Goal: Find specific page/section: Find specific page/section

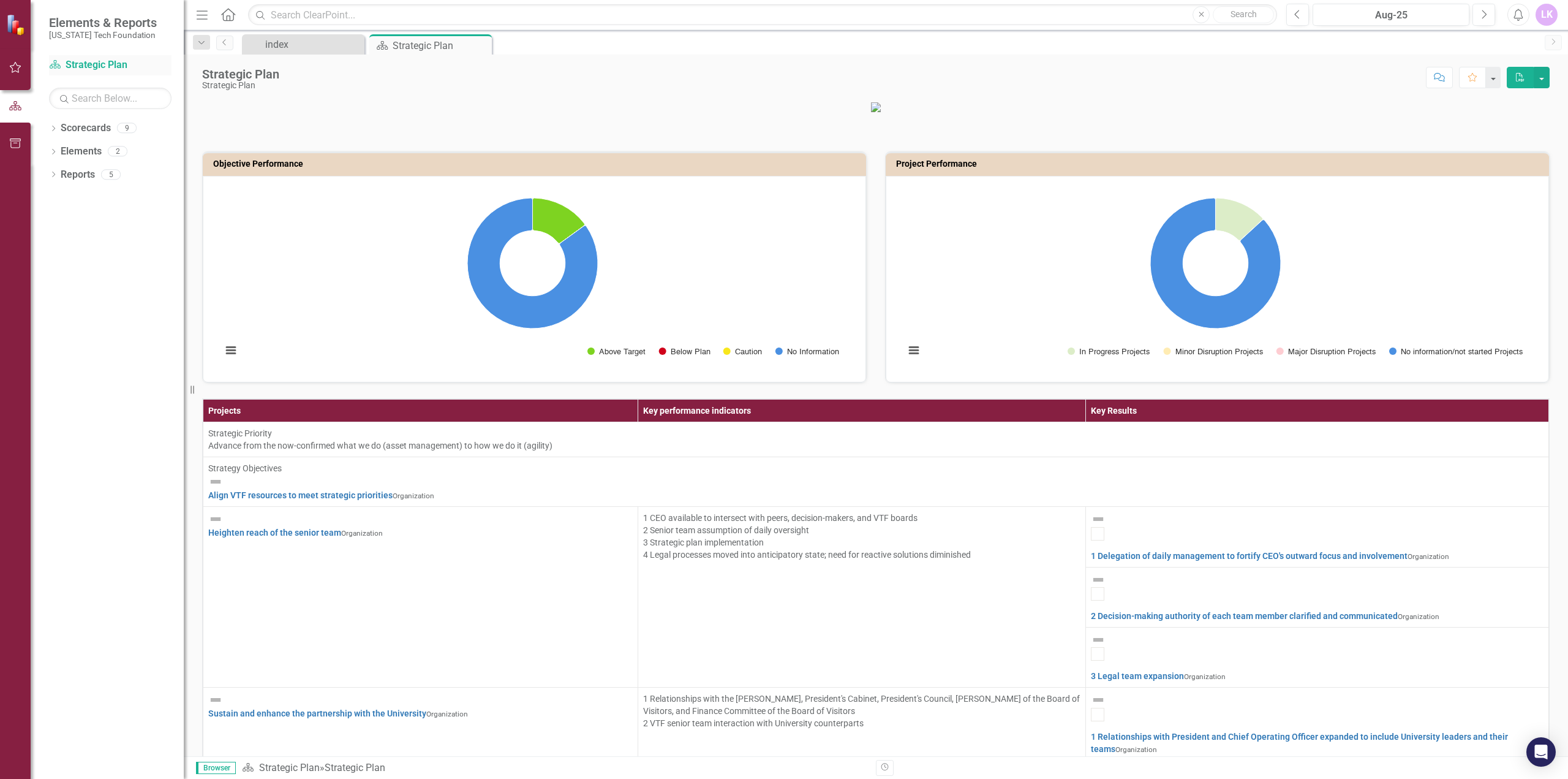
click at [111, 68] on link "Scorecard Strategic Plan" at bounding box center [110, 65] width 123 height 14
click at [13, 69] on icon "button" at bounding box center [16, 67] width 13 height 10
click at [82, 22] on span "My ClearPoint" at bounding box center [102, 23] width 106 height 15
click at [21, 22] on img at bounding box center [17, 25] width 22 height 22
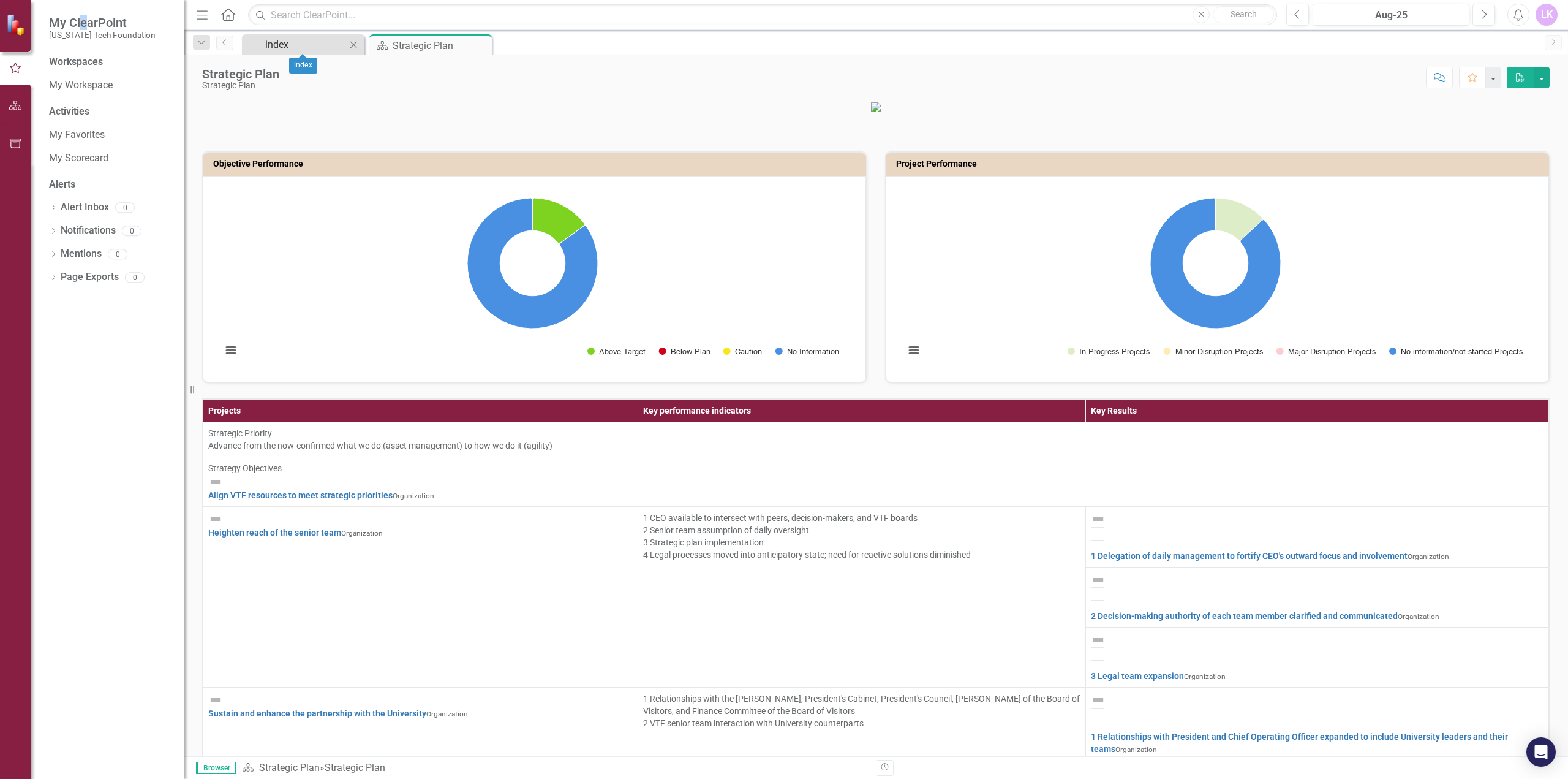
click at [280, 47] on div "index" at bounding box center [305, 44] width 81 height 16
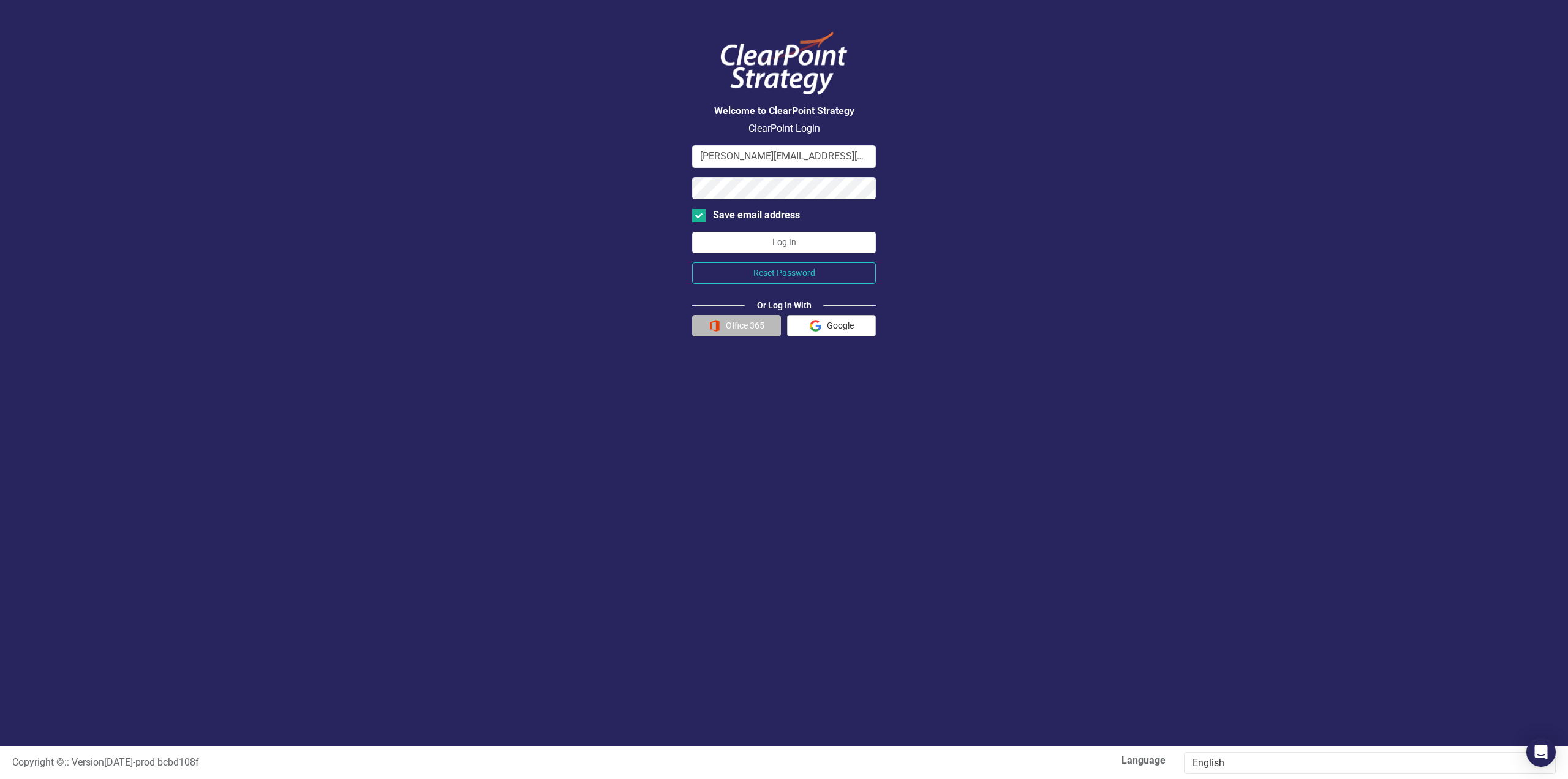
click at [729, 322] on button "Office 365" at bounding box center [737, 326] width 89 height 22
click at [779, 238] on button "Log In" at bounding box center [784, 243] width 184 height 22
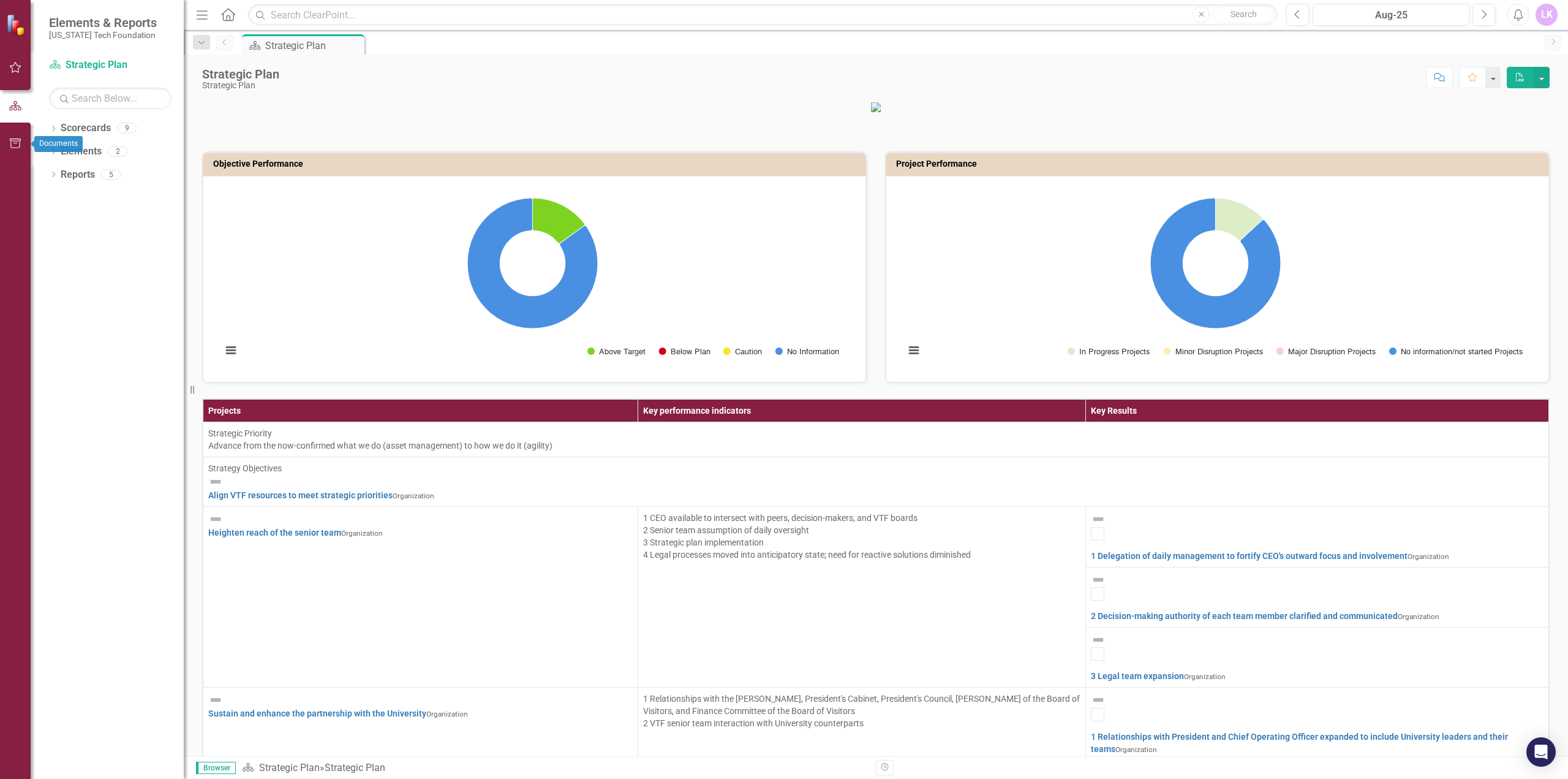
click at [14, 146] on icon "button" at bounding box center [16, 143] width 13 height 10
click at [15, 103] on icon "button" at bounding box center [16, 105] width 13 height 10
click at [1538, 79] on button "button" at bounding box center [1542, 78] width 16 height 22
click at [1495, 77] on button "button" at bounding box center [1493, 78] width 16 height 22
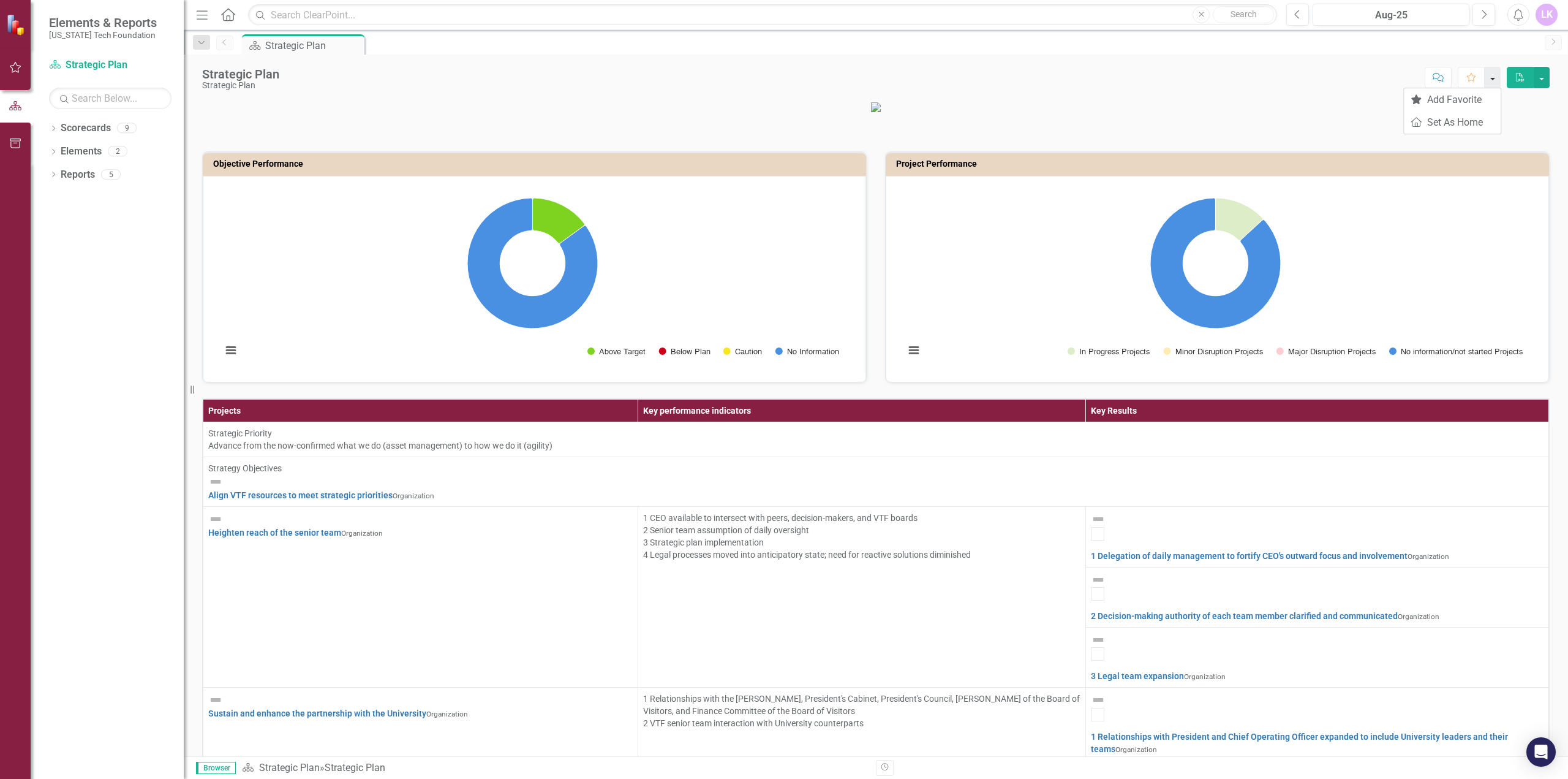
click at [1495, 77] on button "button" at bounding box center [1493, 78] width 16 height 22
click at [201, 9] on icon "Menu" at bounding box center [202, 14] width 16 height 13
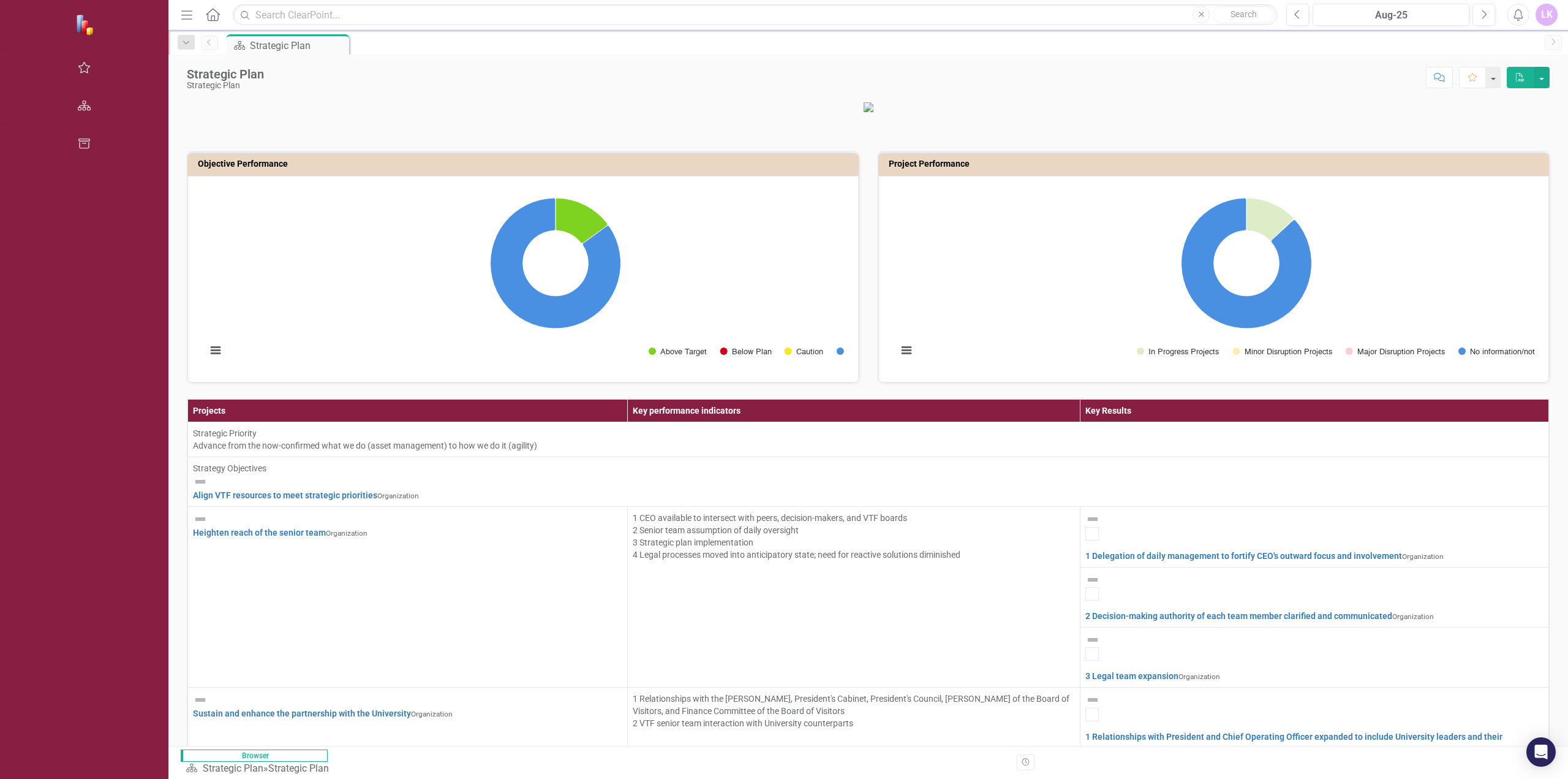
click at [179, 7] on button "Menu" at bounding box center [186, 15] width 16 height 21
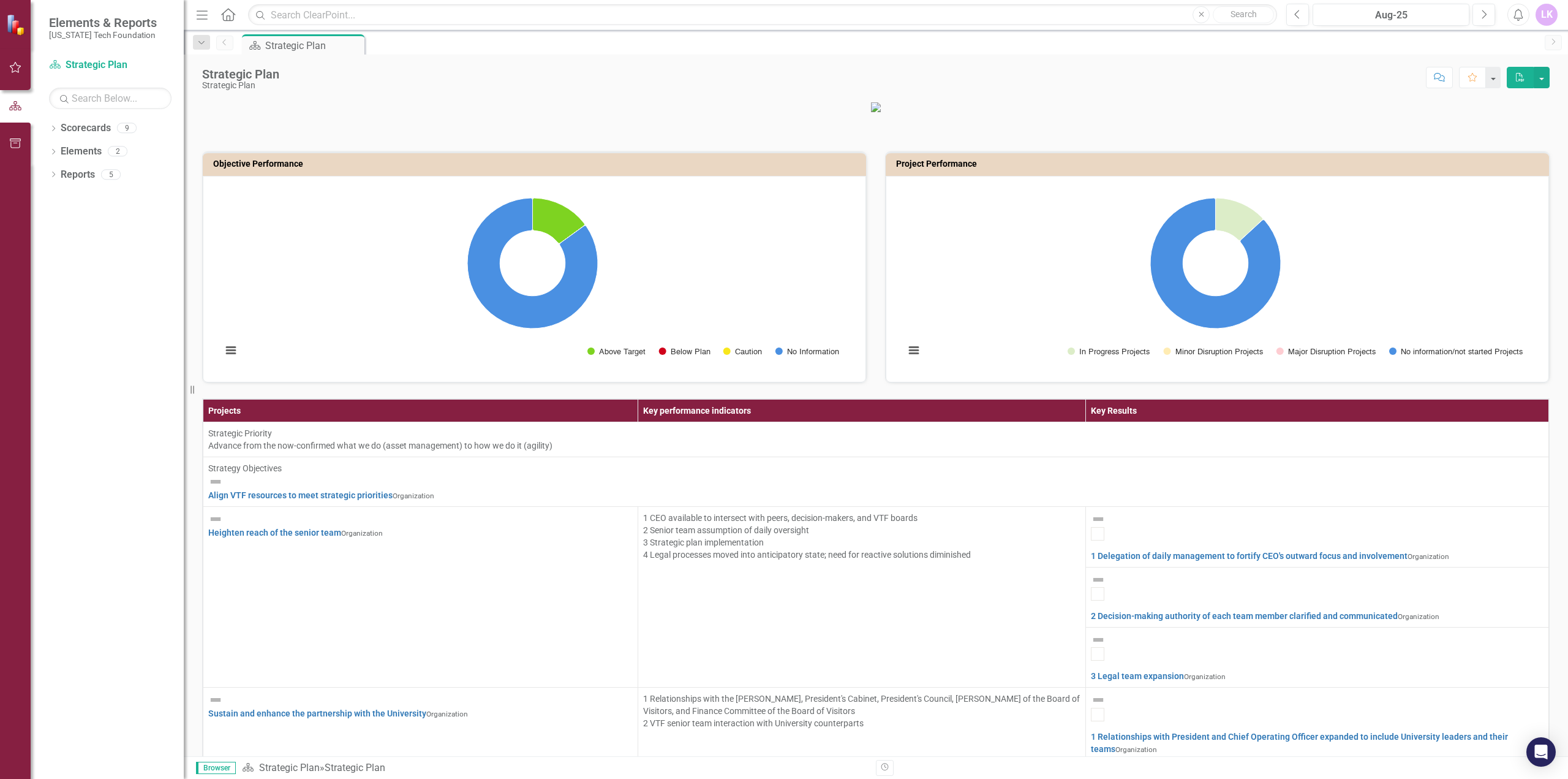
click at [205, 19] on icon "Menu" at bounding box center [202, 14] width 16 height 13
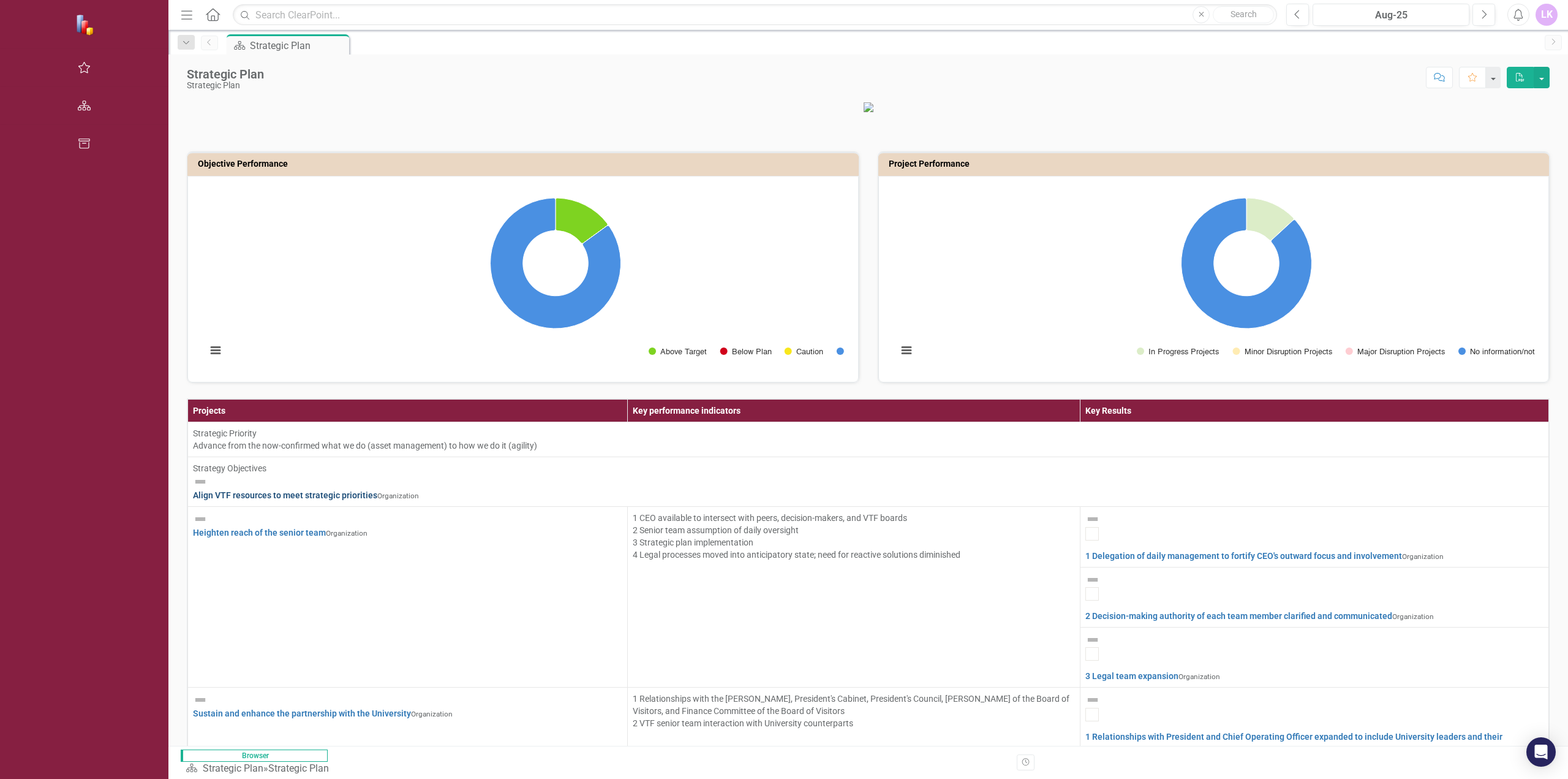
scroll to position [123, 0]
click at [233, 9] on input "text" at bounding box center [755, 16] width 1044 height 22
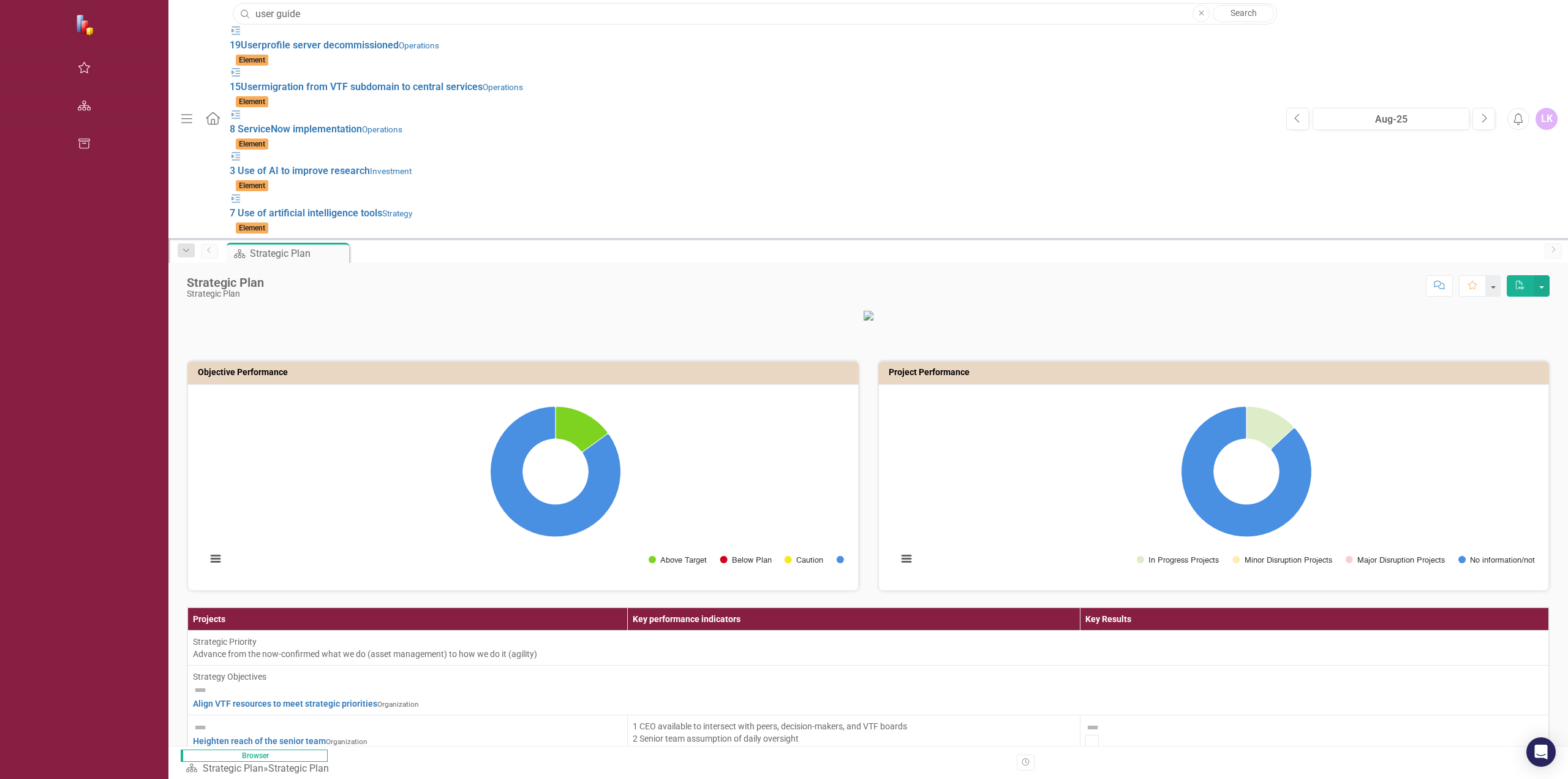
type input "user guide"
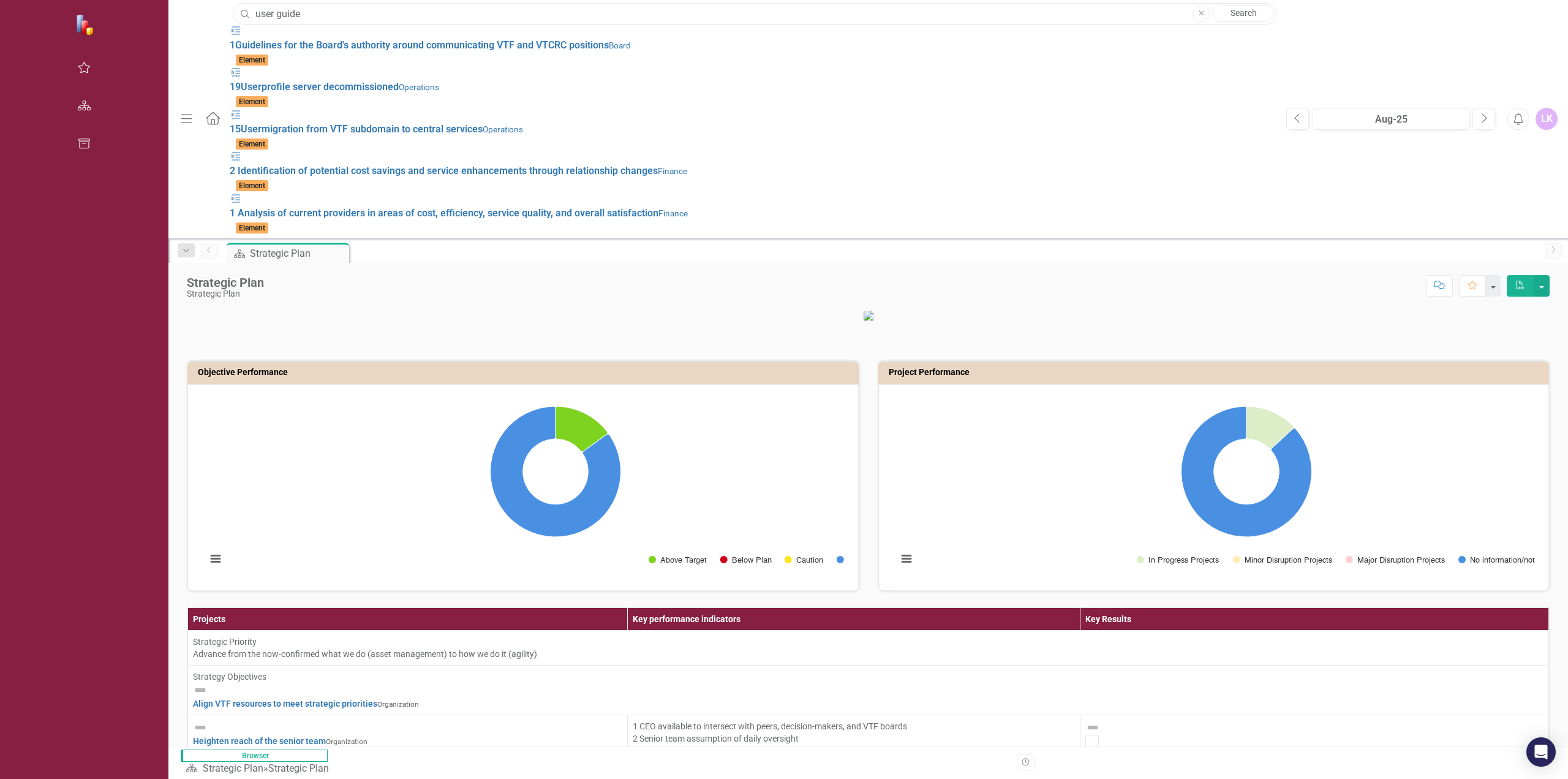
scroll to position [0, 0]
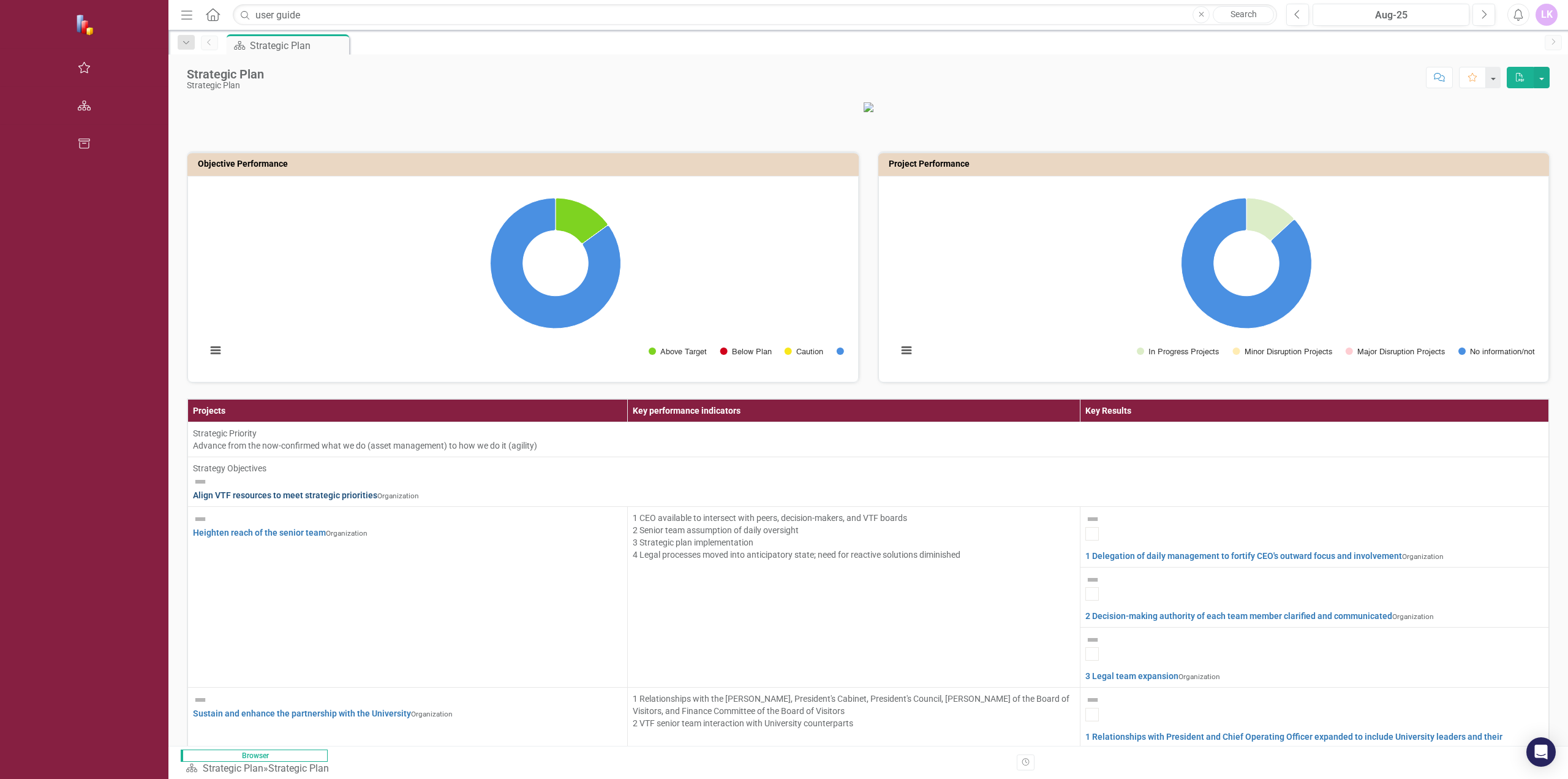
click at [193, 494] on link "Align VTF resources to meet strategic priorities" at bounding box center [284, 495] width 184 height 10
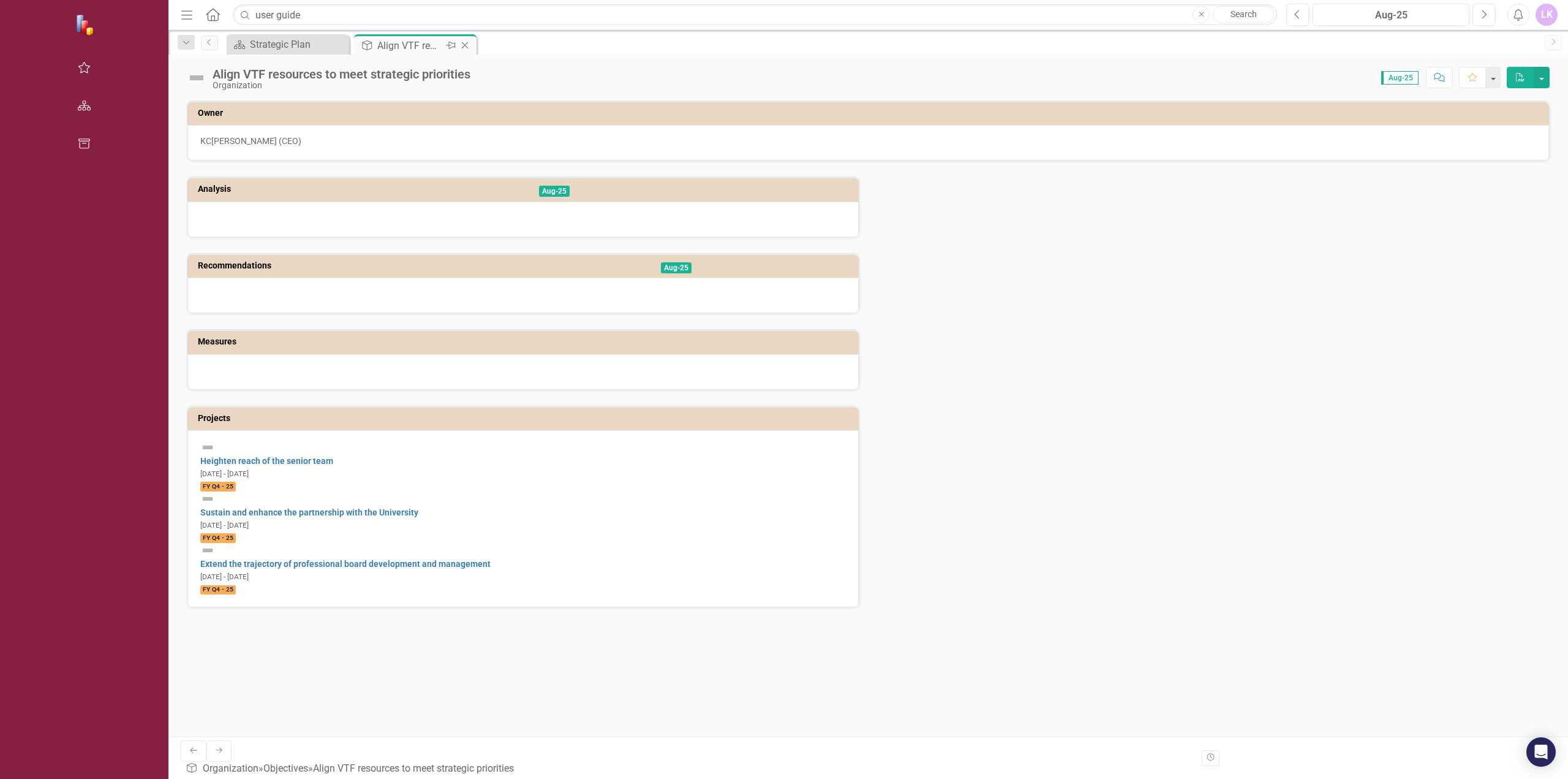
click at [378, 44] on div "Align VTF resources to meet strategic priorities" at bounding box center [410, 46] width 65 height 16
click at [378, 39] on div "Align VTF resources to meet strategic priorities" at bounding box center [410, 46] width 65 height 16
click at [250, 40] on div "Strategic Plan" at bounding box center [291, 44] width 81 height 16
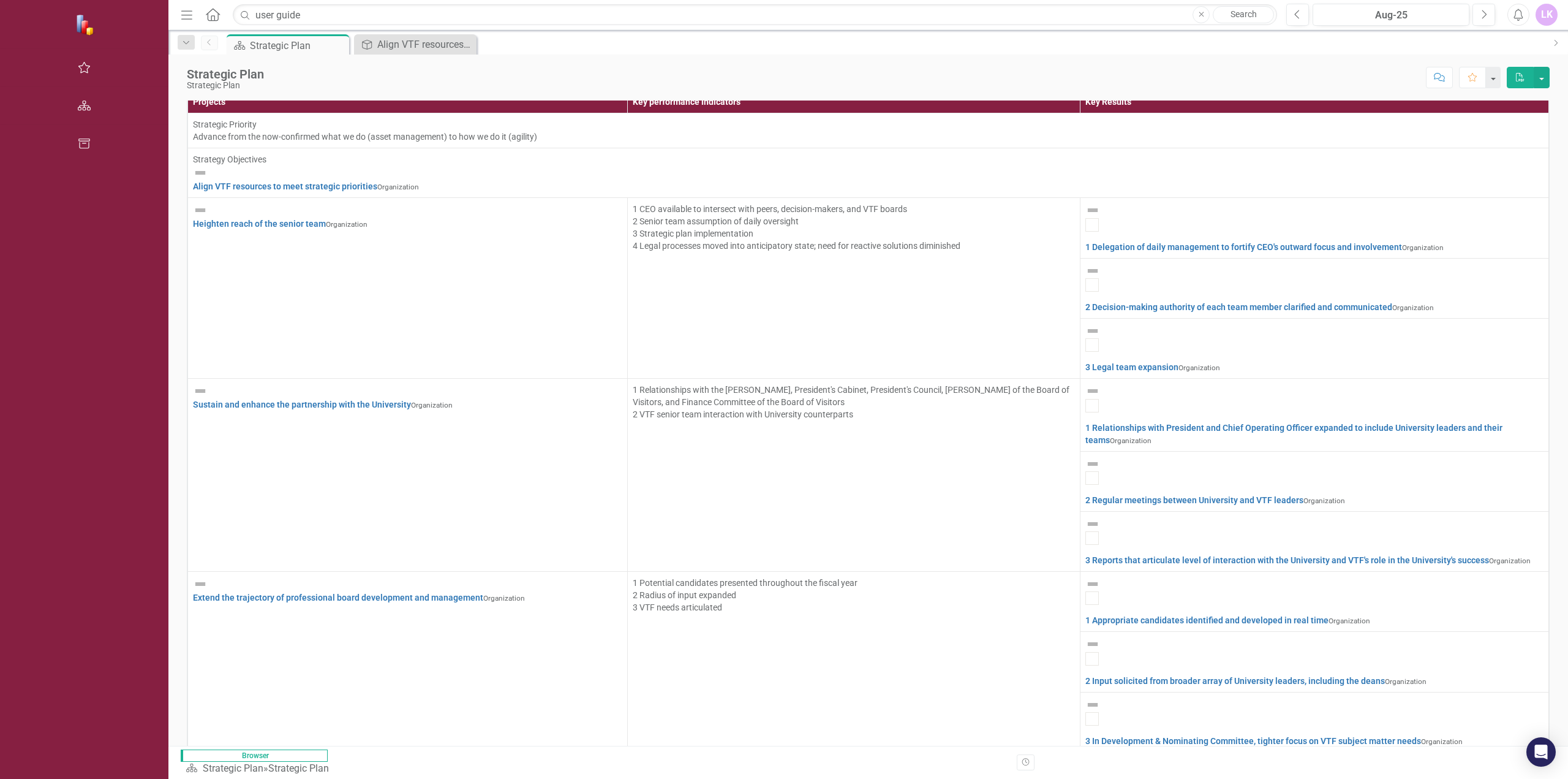
scroll to position [311, 0]
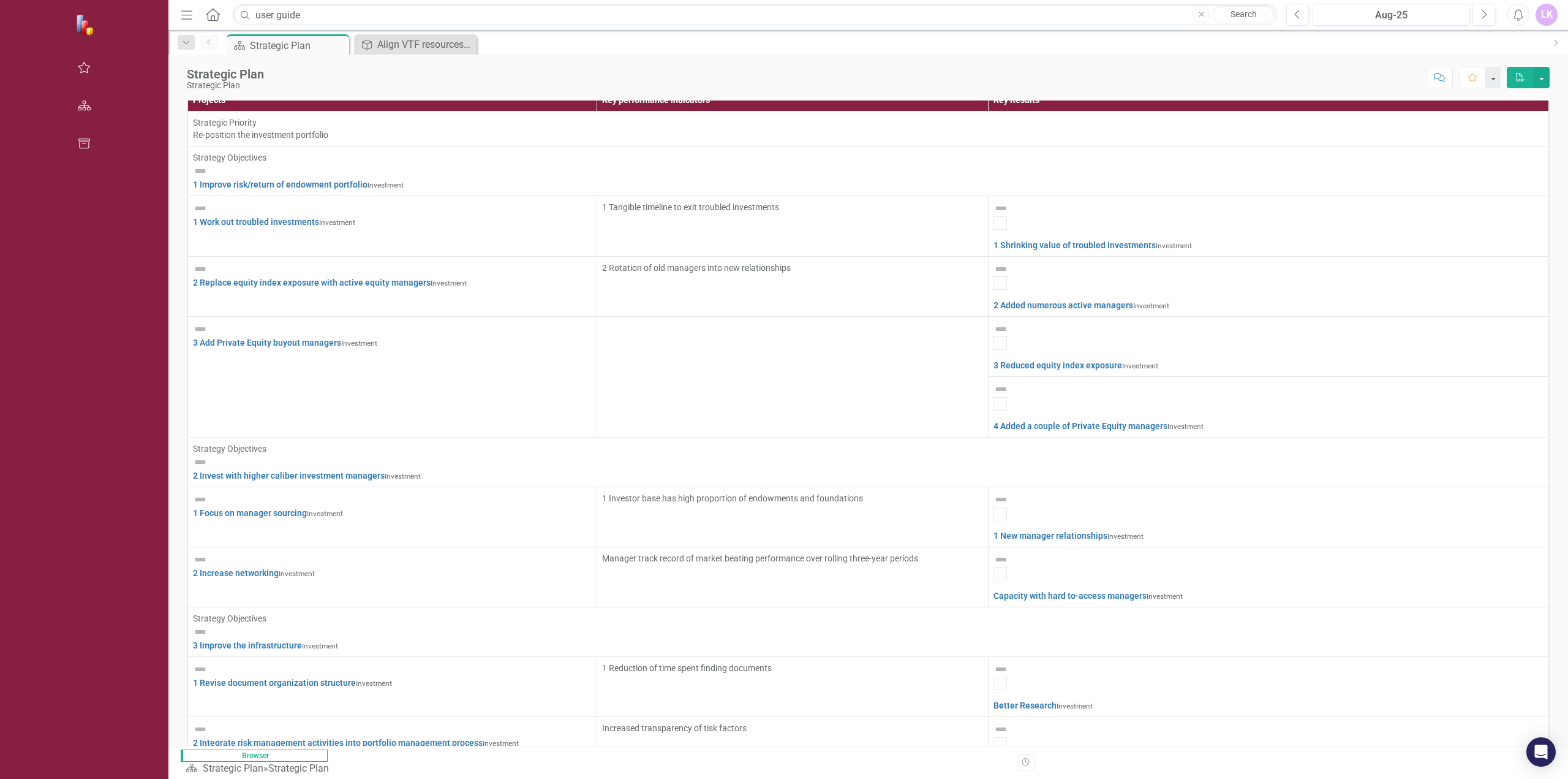
scroll to position [1092, 0]
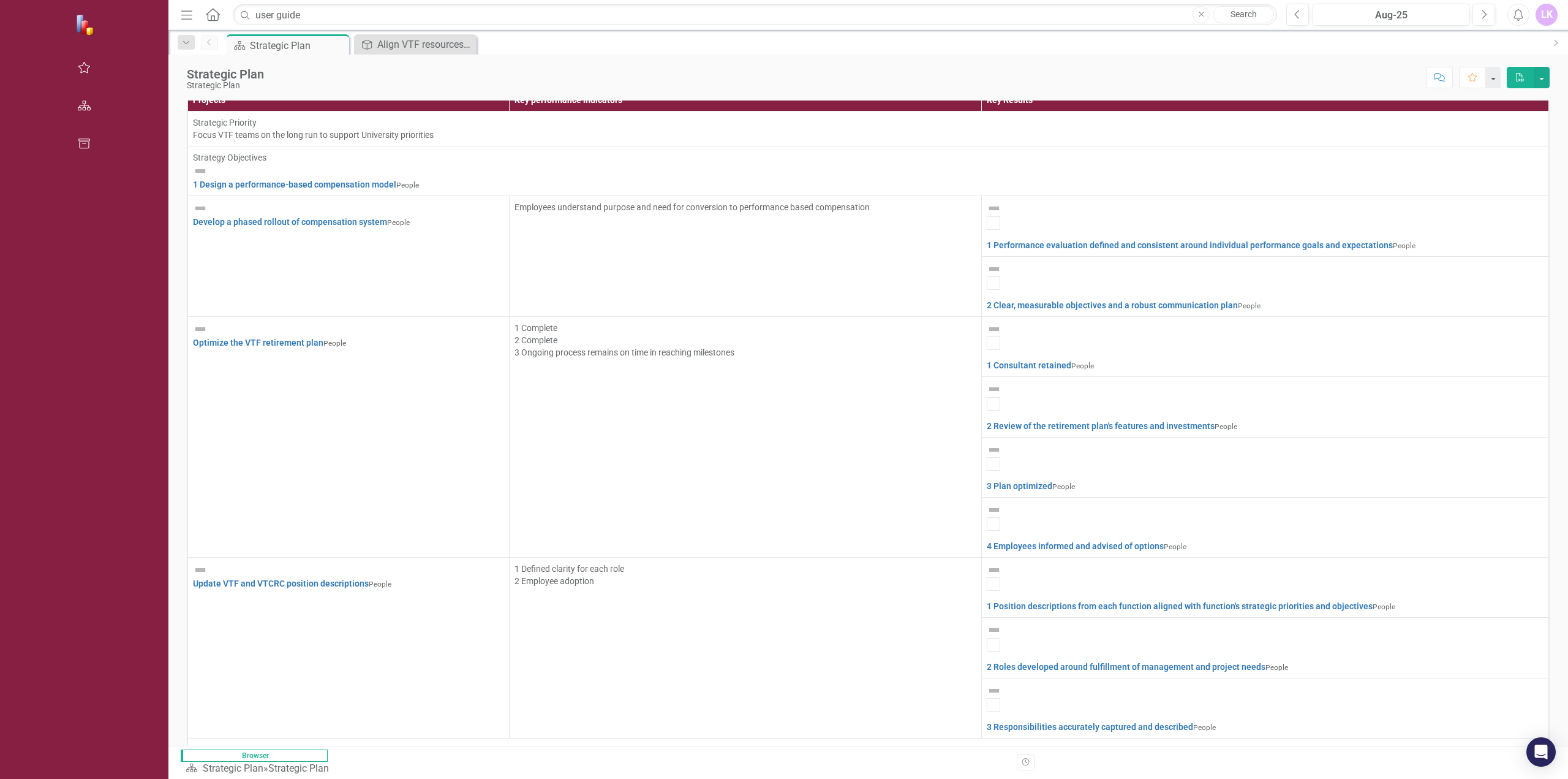
scroll to position [370, 0]
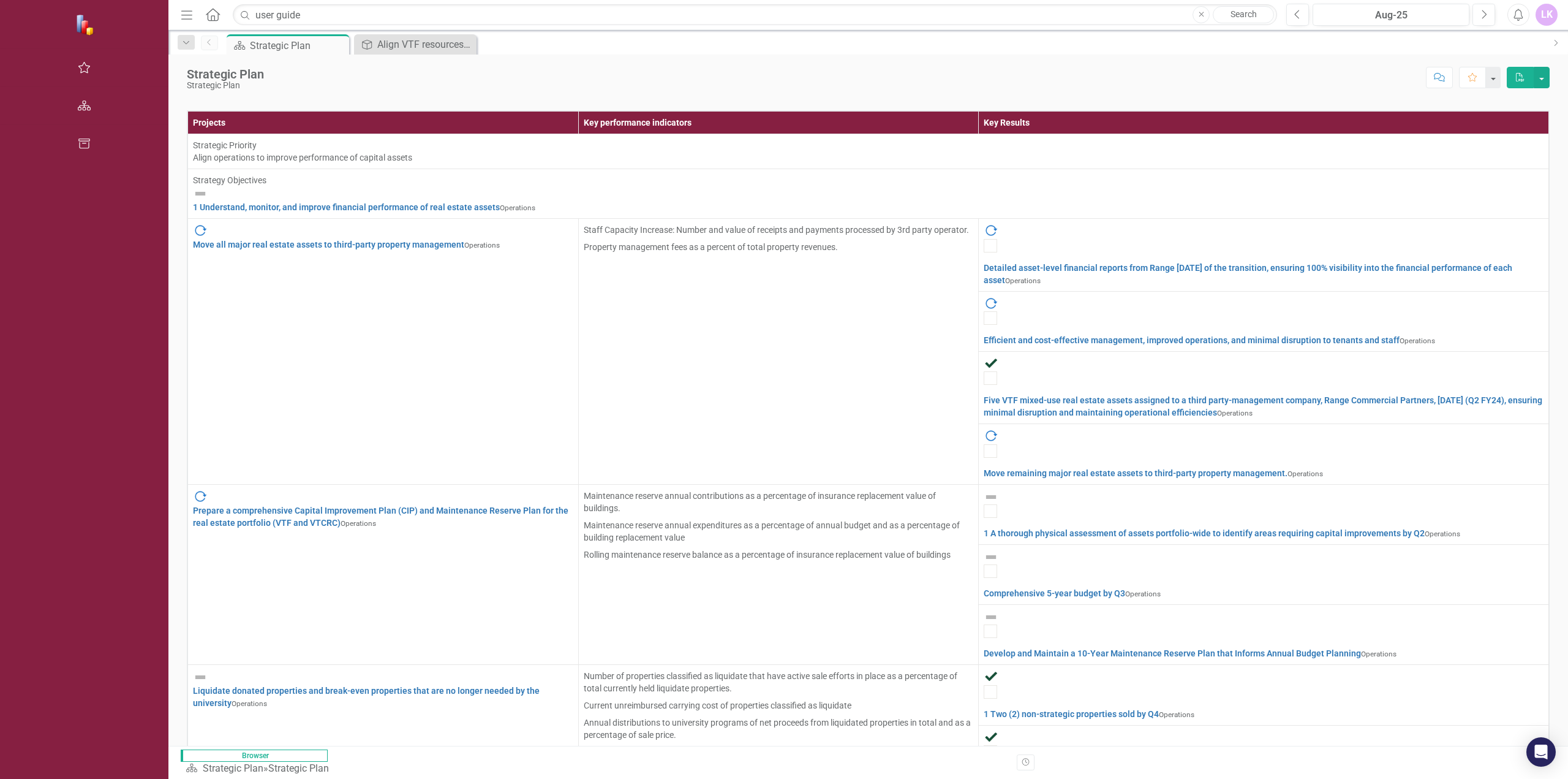
scroll to position [311, 0]
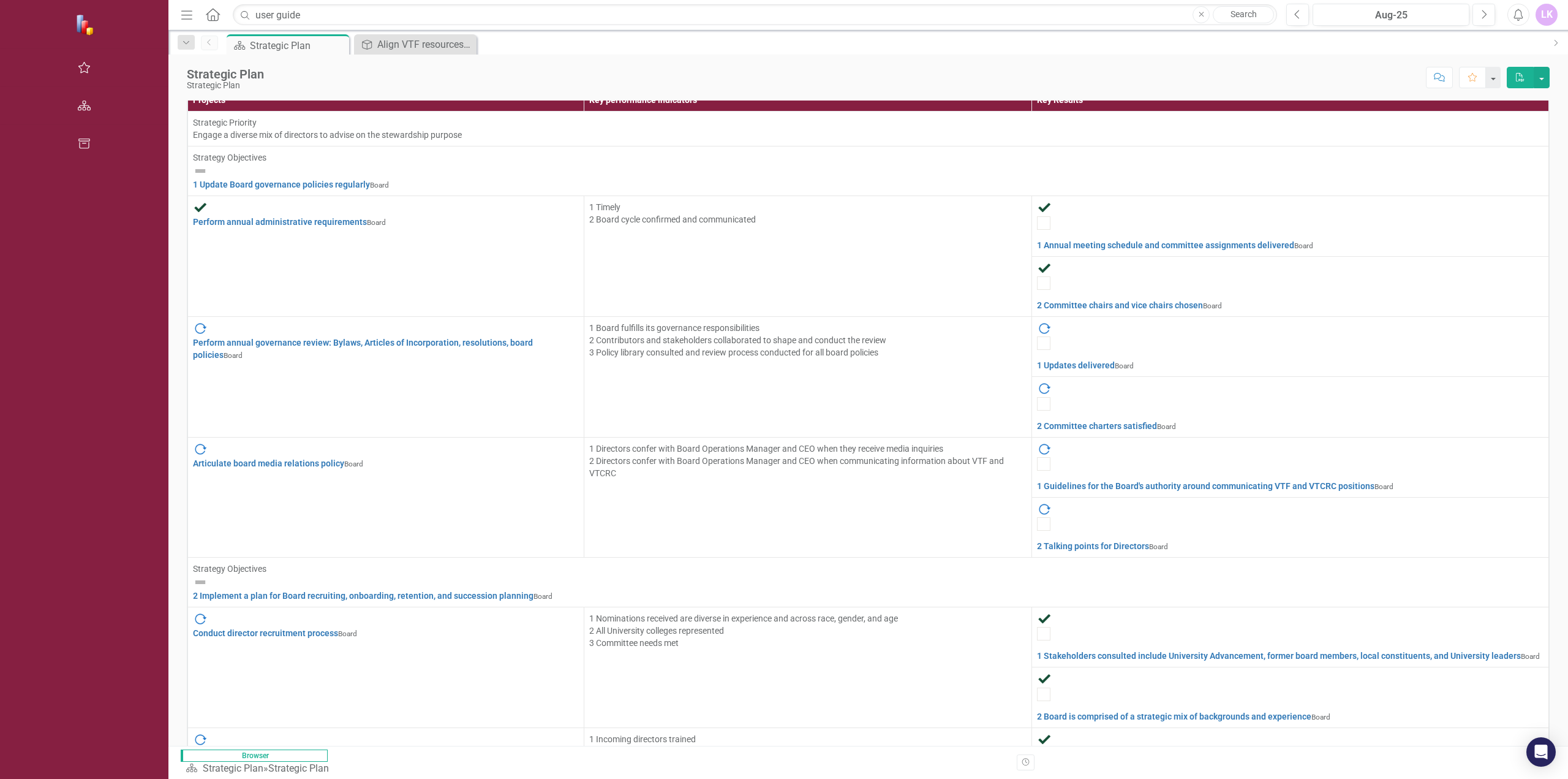
scroll to position [187, 0]
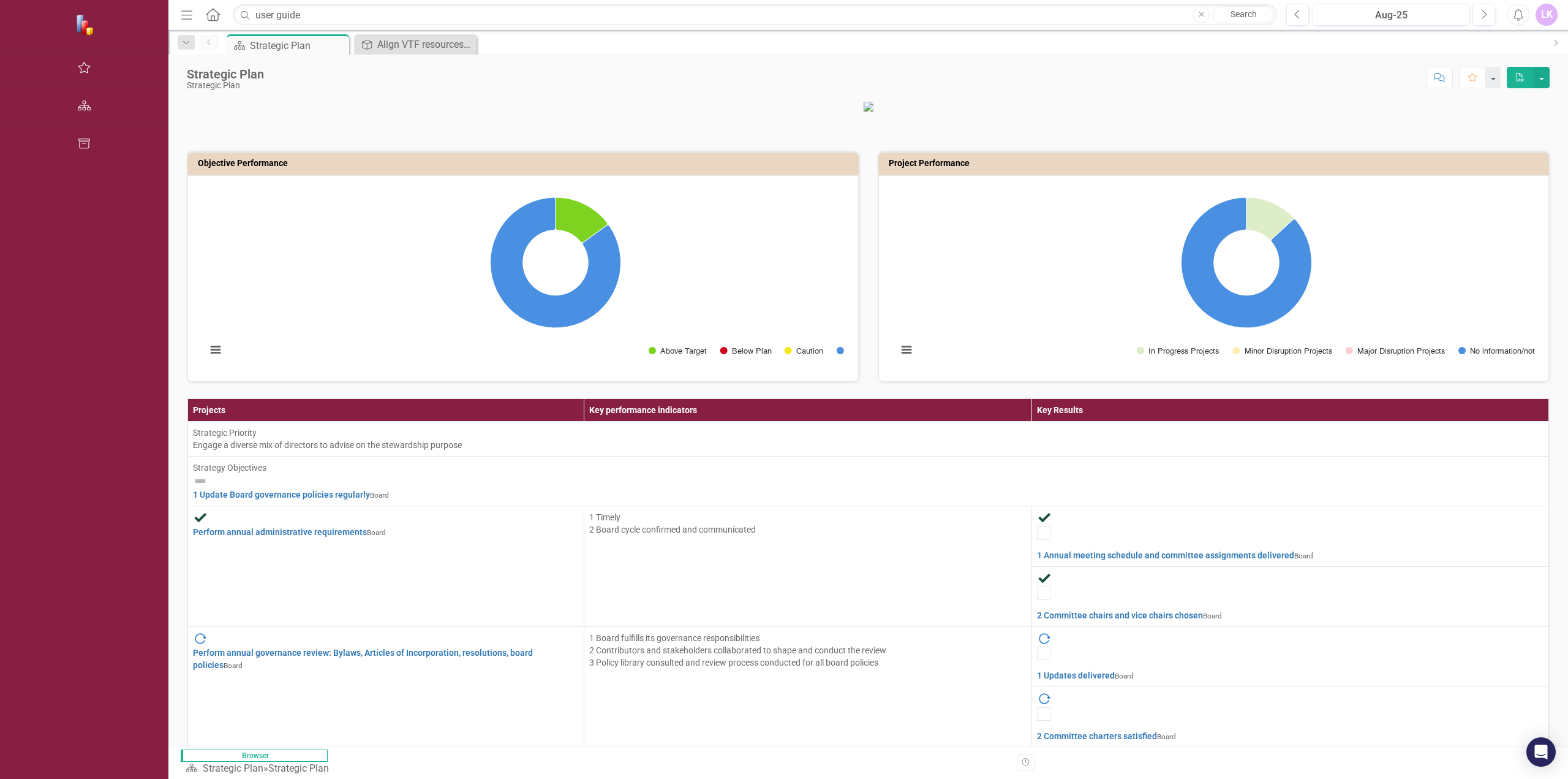
scroll to position [0, 0]
click at [71, 61] on button "button" at bounding box center [84, 68] width 27 height 26
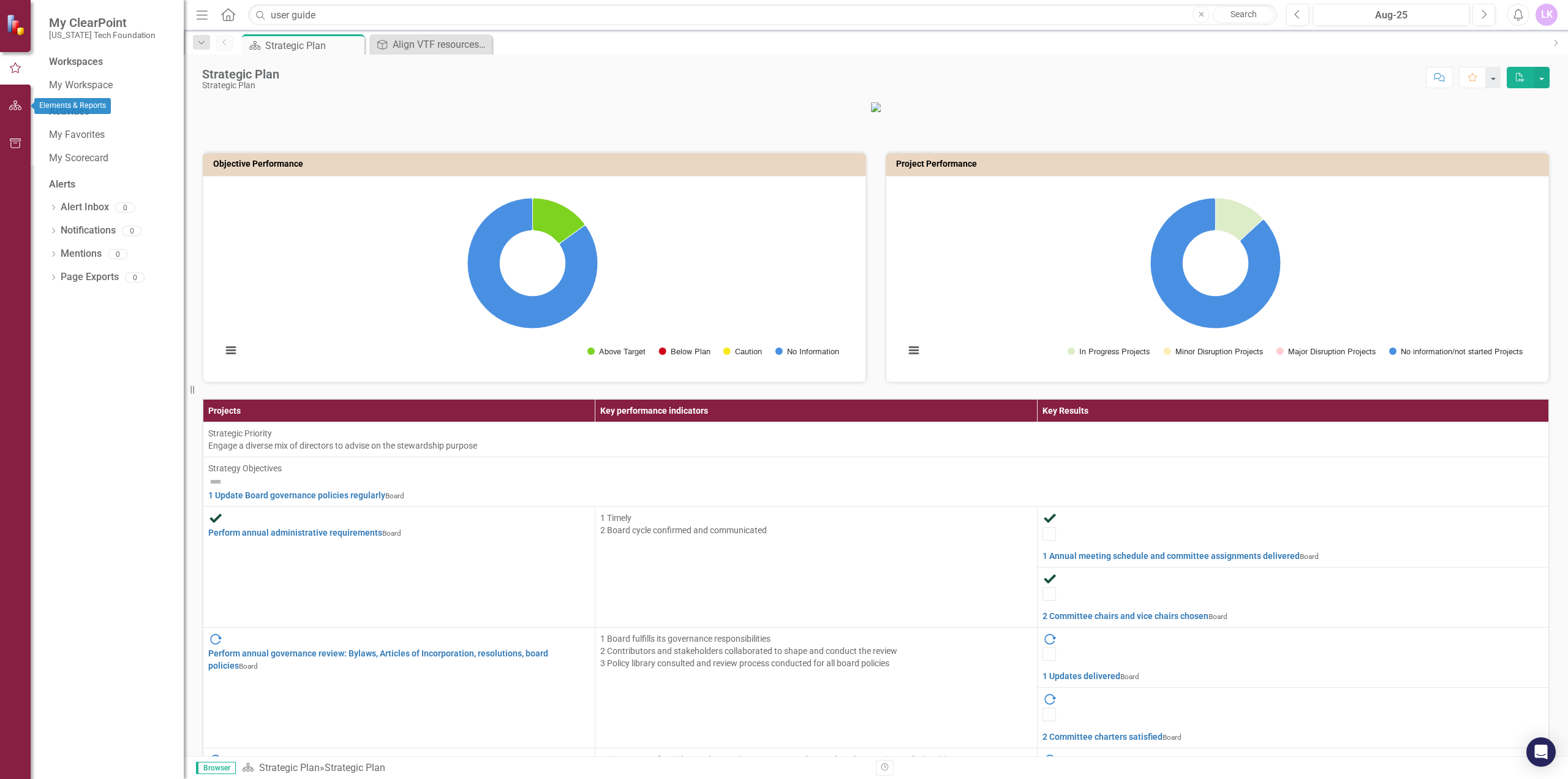
click at [9, 107] on icon "button" at bounding box center [16, 105] width 13 height 10
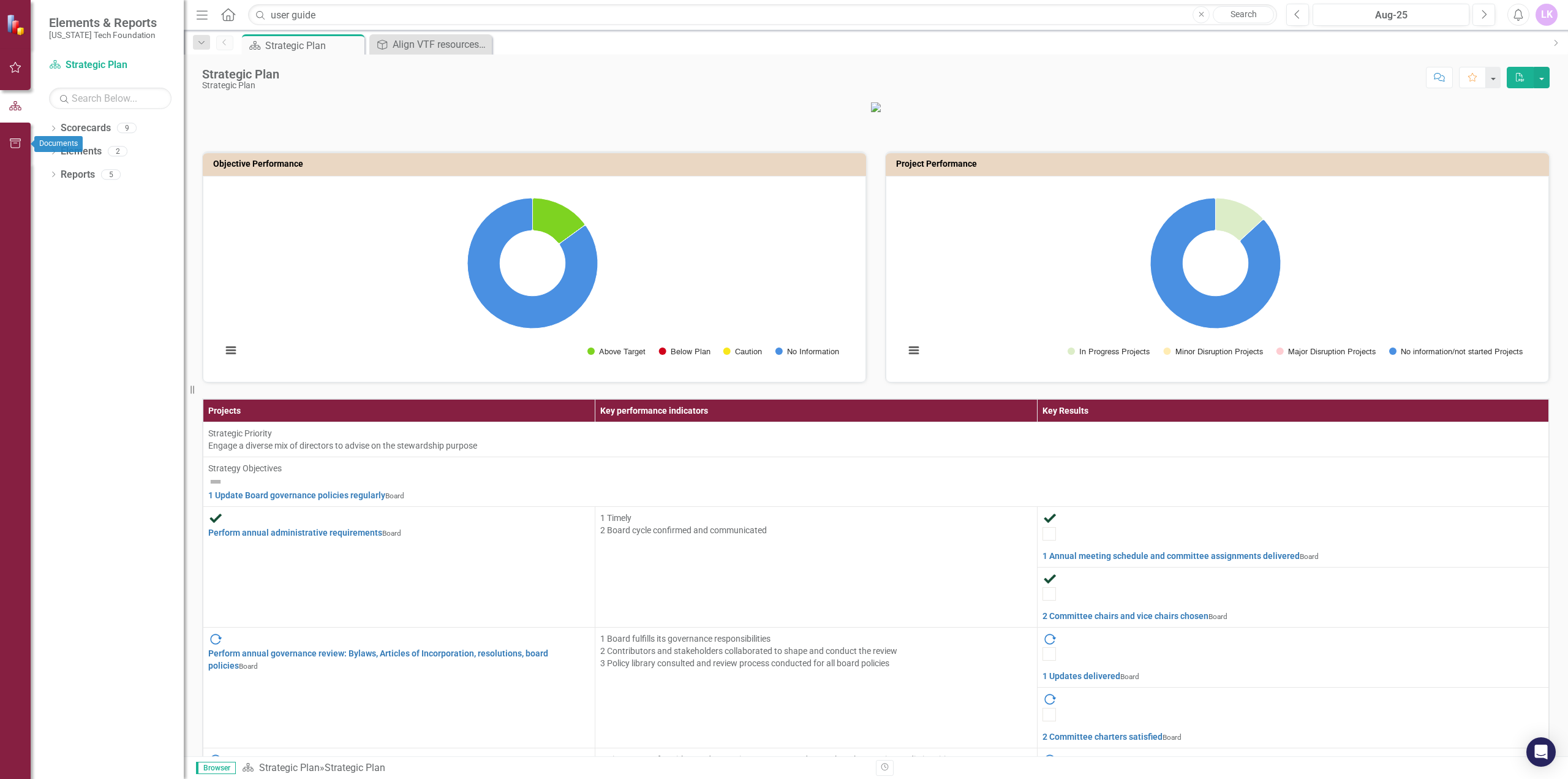
click at [16, 141] on icon "button" at bounding box center [16, 143] width 13 height 10
click at [30, 103] on div at bounding box center [15, 106] width 30 height 26
click at [7, 105] on button "button" at bounding box center [15, 106] width 27 height 26
click at [7, 62] on button "button" at bounding box center [15, 68] width 27 height 26
click at [9, 20] on img at bounding box center [17, 25] width 22 height 22
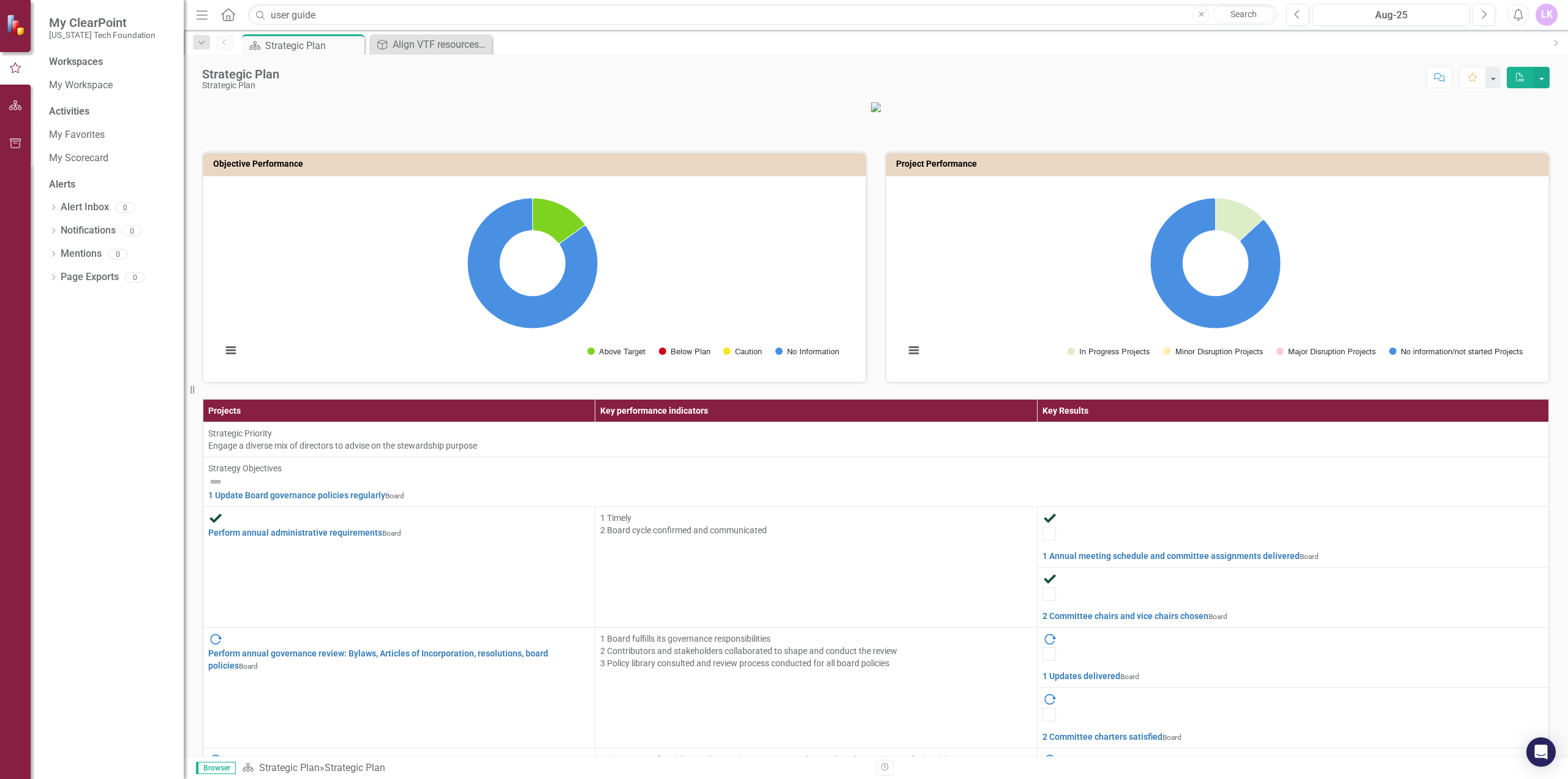
click at [206, 9] on icon "Menu" at bounding box center [202, 14] width 16 height 13
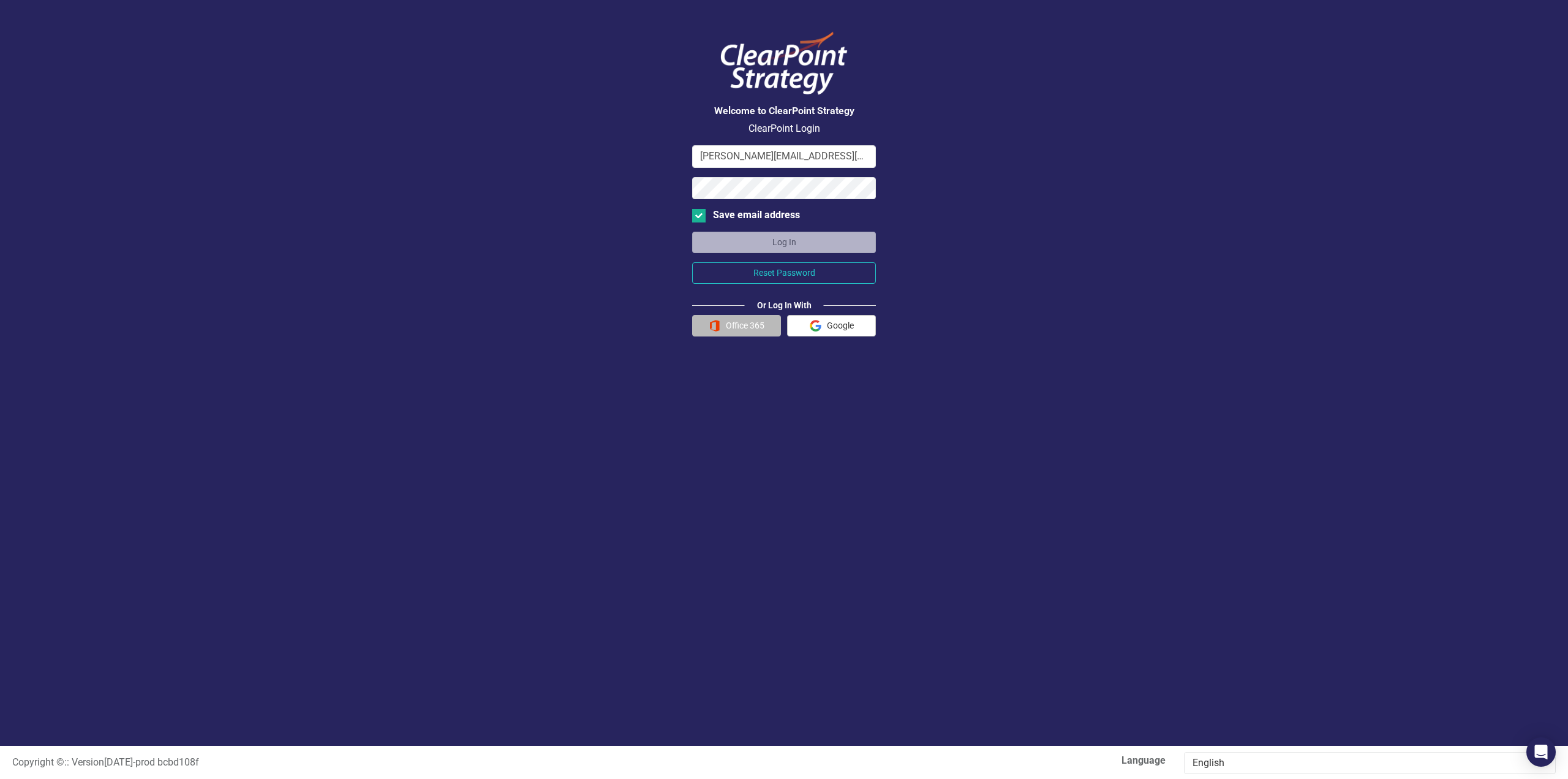
click at [731, 320] on button "Office 365" at bounding box center [737, 326] width 89 height 22
click at [740, 327] on button "Office 365" at bounding box center [737, 326] width 89 height 22
